Goal: Find specific page/section: Find specific page/section

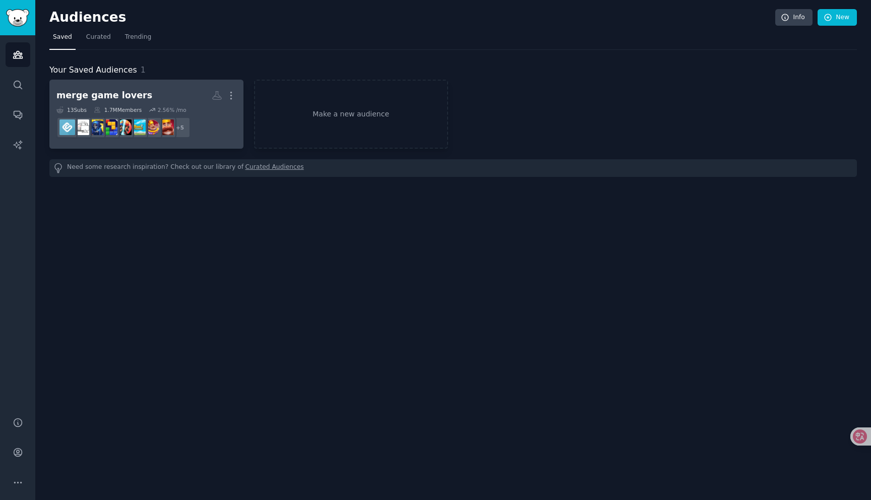
click at [178, 93] on h2 "merge game lovers More" at bounding box center [146, 96] width 180 height 18
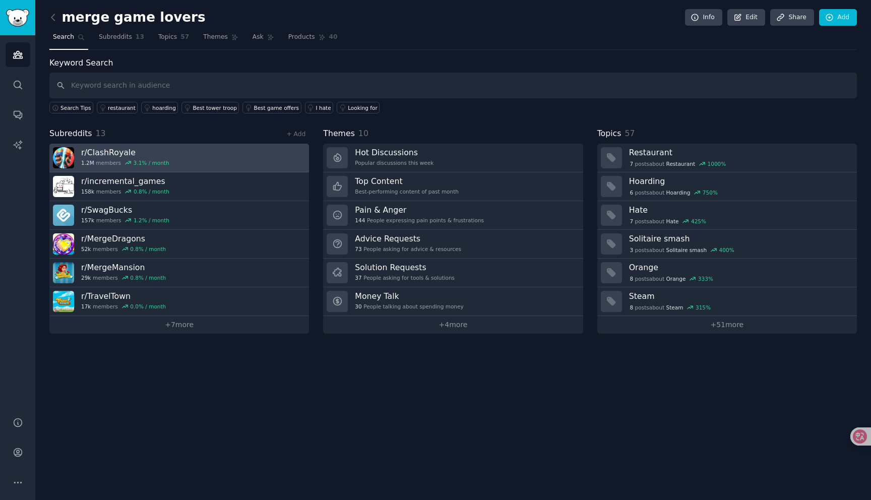
click at [188, 163] on link "r/ ClashRoyale 1.2M members 3.1 % / month" at bounding box center [179, 158] width 260 height 29
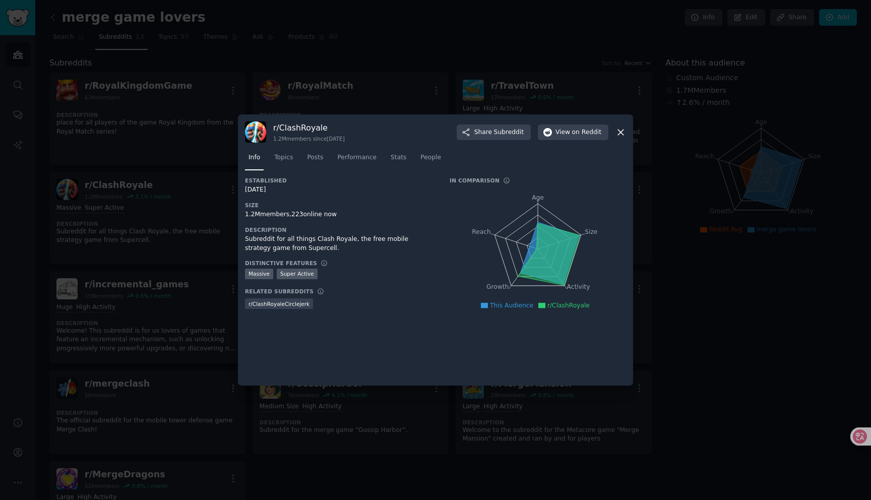
click at [620, 128] on icon at bounding box center [620, 132] width 11 height 11
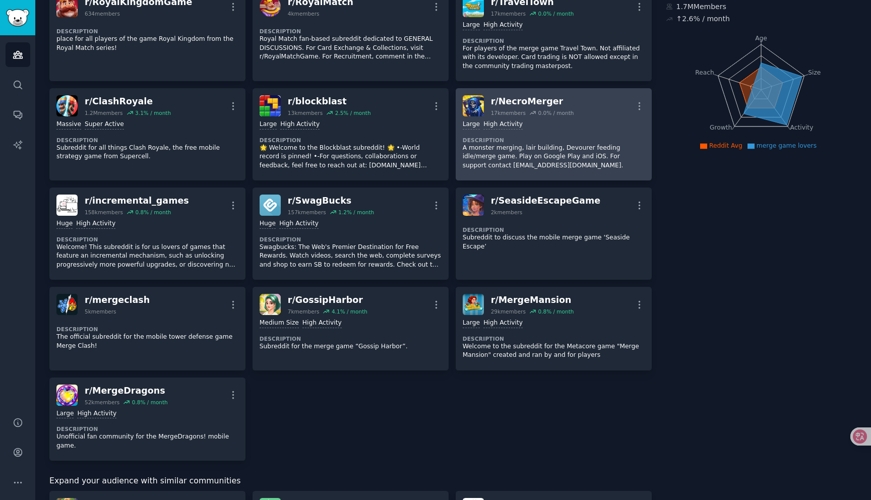
scroll to position [144, 0]
